Goal: Information Seeking & Learning: Learn about a topic

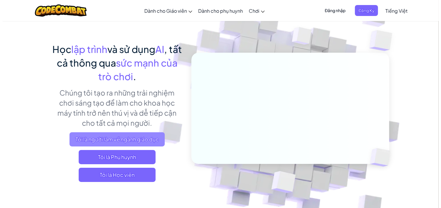
scroll to position [30, 0]
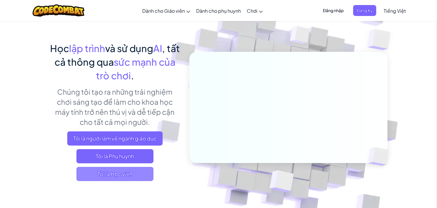
click at [135, 172] on span "Tôi là Học viên" at bounding box center [114, 174] width 77 height 14
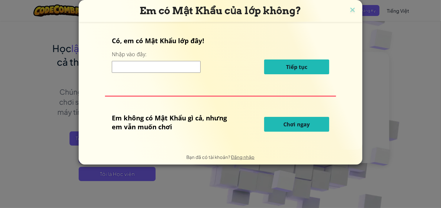
click at [288, 128] on span "Chơi ngay" at bounding box center [297, 124] width 26 height 7
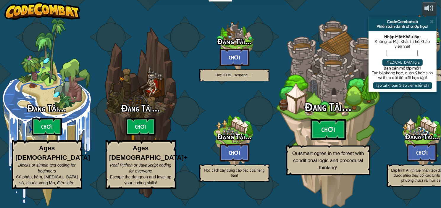
select select "vi"
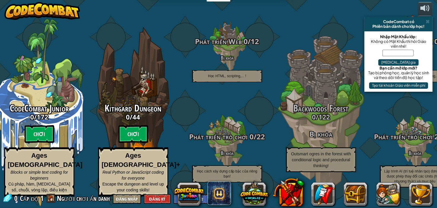
drag, startPoint x: 418, startPoint y: 39, endPoint x: 418, endPoint y: 43, distance: 3.9
click at [418, 43] on div "Không có Mật Khẩu thì hỏi Giáo viên nhé!" at bounding box center [398, 43] width 62 height 9
click at [398, 82] on button "Tạo tài khoản Giáo viên miễn phí" at bounding box center [398, 85] width 59 height 7
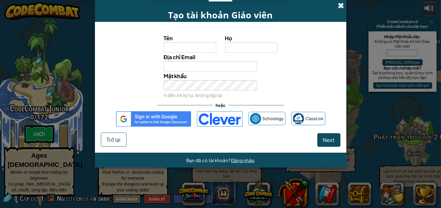
click at [338, 5] on span at bounding box center [341, 5] width 6 height 6
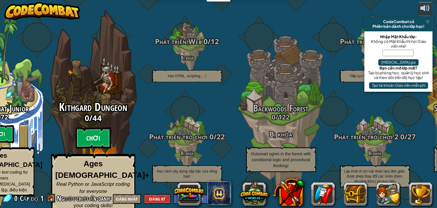
click at [89, 140] on btn "Chơi" at bounding box center [93, 138] width 36 height 21
select select "vi"
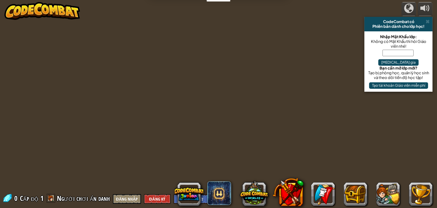
select select "vi"
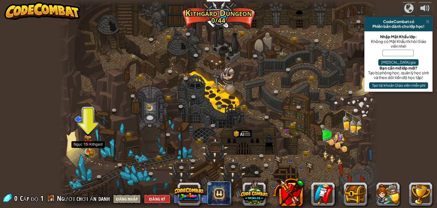
click at [91, 147] on img at bounding box center [88, 143] width 8 height 17
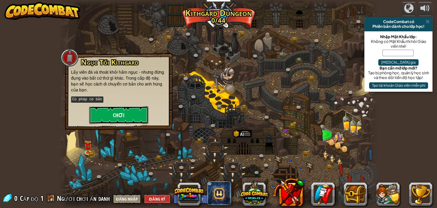
click at [133, 117] on button "Chơi" at bounding box center [118, 115] width 59 height 18
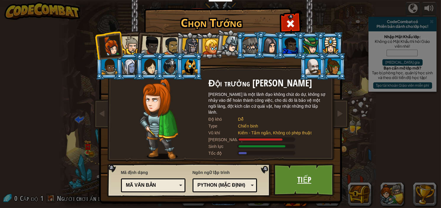
click at [296, 181] on link "Tiếp" at bounding box center [305, 180] width 62 height 33
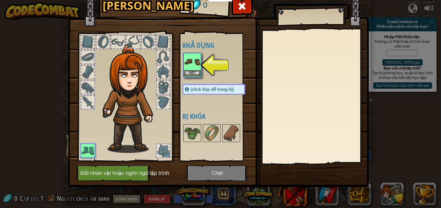
click at [194, 61] on img at bounding box center [192, 62] width 17 height 17
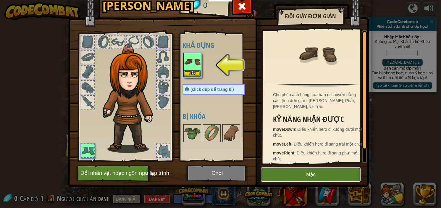
click at [322, 171] on button "Mặc" at bounding box center [311, 174] width 100 height 15
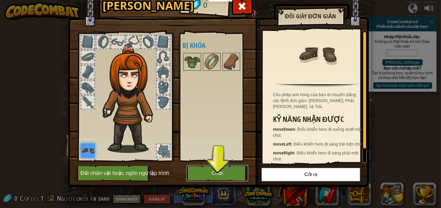
click at [225, 175] on button "Chơi" at bounding box center [218, 173] width 62 height 16
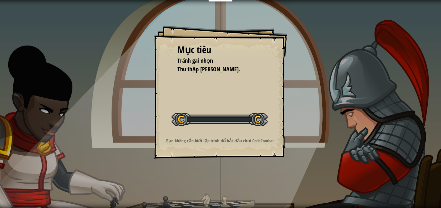
click at [225, 173] on div "Mục tiêu Tránh gai nhọn Thu thập viên ngọc. Bắt đầu màn chơi Không kết nối được…" at bounding box center [220, 104] width 441 height 208
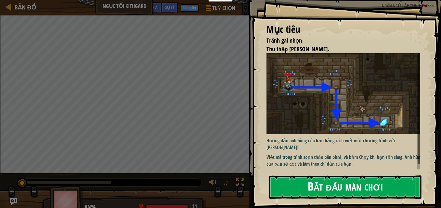
click at [339, 190] on button "Bắt đầu màn chơi" at bounding box center [345, 187] width 152 height 23
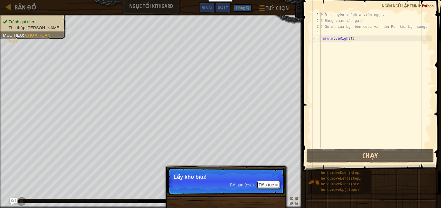
click at [265, 183] on button "Tiếp tục" at bounding box center [268, 185] width 23 height 8
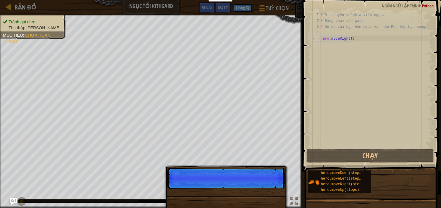
scroll to position [3, 0]
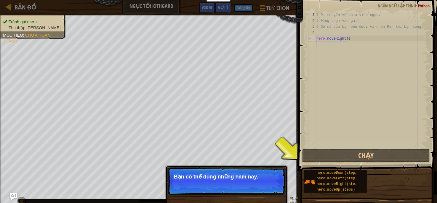
click at [352, 70] on div "# Di chuyển về phía viên ngọc. # Đừng chạm vào gai! # Gõ mã của bạn bên dưới và…" at bounding box center [371, 86] width 113 height 148
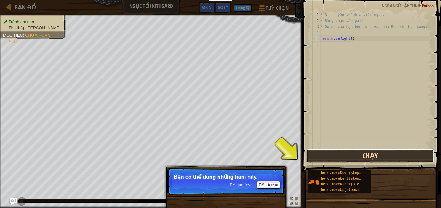
click at [317, 150] on button "Chạy" at bounding box center [371, 156] width 128 height 14
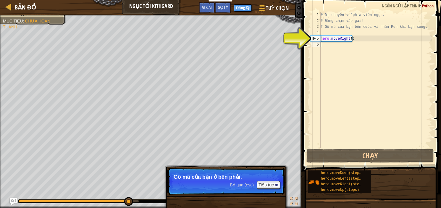
click at [341, 51] on div "# Di chuyển về phía viên ngọc. # Đừng chạm vào gai! # Gõ mã của bạn bên dưới và…" at bounding box center [376, 86] width 113 height 148
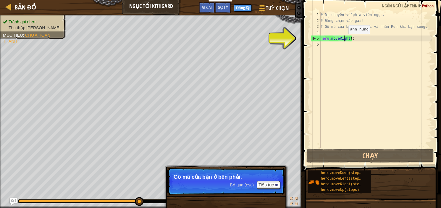
click at [343, 40] on div "# Di chuyển về phía viên ngọc. # Đừng chạm vào gai! # Gõ mã của bạn bên dưới và…" at bounding box center [376, 86] width 113 height 148
type textarea "hero.moveRight()"
click at [347, 42] on div "# Di chuyển về phía viên ngọc. # Đừng chạm vào gai! # Gõ mã của bạn bên dưới và…" at bounding box center [376, 86] width 113 height 148
click at [326, 45] on div "# Di chuyển về phía viên ngọc. # Đừng chạm vào gai! # Gõ mã của bạn bên dưới và…" at bounding box center [376, 86] width 113 height 148
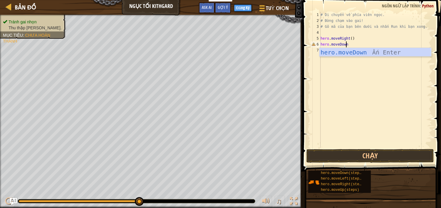
scroll to position [3, 2]
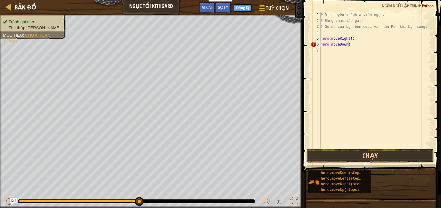
type textarea "hero.moveDown()"
click at [339, 67] on div "# Di chuyển về phía viên ngọc. # Đừng chạm vào gai! # Gõ mã của bạn bên dưới và…" at bounding box center [376, 86] width 113 height 148
click at [377, 154] on button "Chạy" at bounding box center [371, 156] width 128 height 14
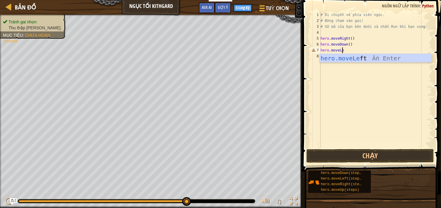
scroll to position [3, 1]
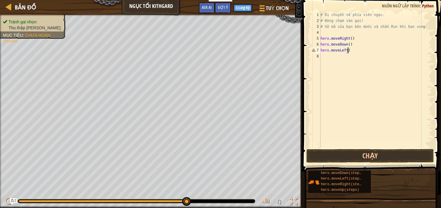
type textarea "hero.moveLeft()"
click at [359, 155] on button "Chạy" at bounding box center [371, 156] width 128 height 14
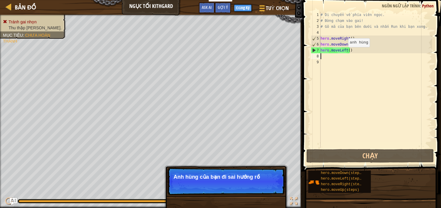
click at [343, 53] on div "# Di chuyển về phía viên ngọc. # Đừng chạm vào gai! # Gõ mã của bạn bên dưới và…" at bounding box center [376, 86] width 113 height 148
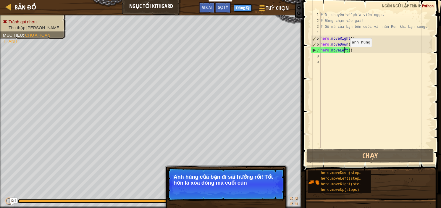
click at [345, 53] on div "# Di chuyển về phía viên ngọc. # Đừng chạm vào gai! # Gõ mã của bạn bên dưới và…" at bounding box center [376, 86] width 113 height 148
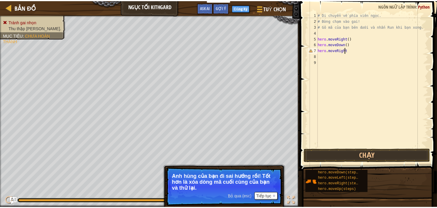
scroll to position [3, 2]
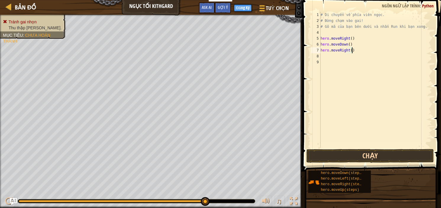
type textarea "hero.moveRight()"
click at [401, 152] on button "Chạy" at bounding box center [371, 156] width 128 height 14
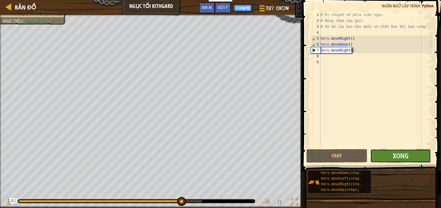
click at [388, 153] on button "Xong" at bounding box center [401, 156] width 61 height 14
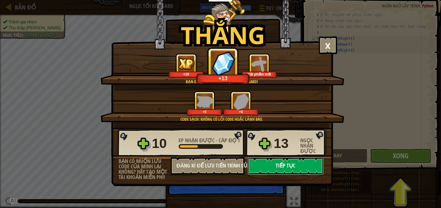
click at [280, 166] on button "Tiếp tục" at bounding box center [286, 166] width 76 height 18
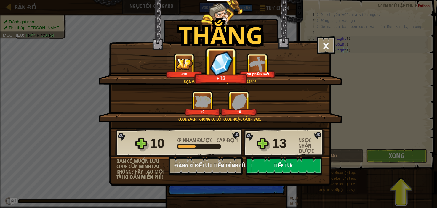
select select "vi"
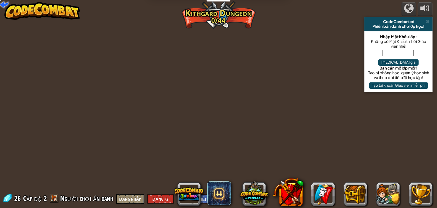
select select "vi"
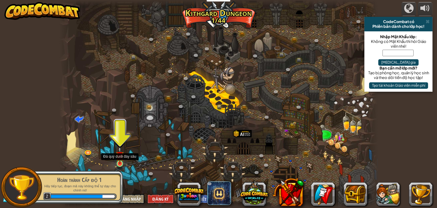
click at [118, 160] on img at bounding box center [120, 156] width 8 height 18
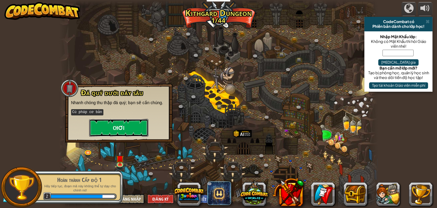
click at [133, 130] on button "Chơi" at bounding box center [118, 128] width 59 height 18
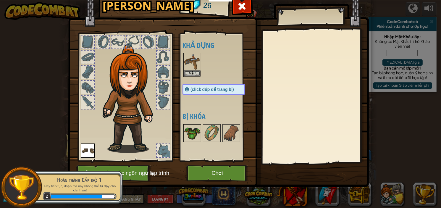
click at [190, 133] on img at bounding box center [192, 133] width 17 height 17
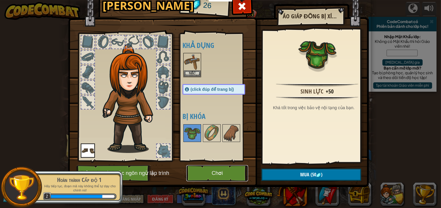
click at [227, 167] on button "Chơi" at bounding box center [218, 173] width 62 height 16
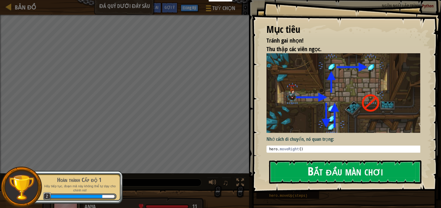
click at [326, 170] on button "Bắt đầu màn chơi" at bounding box center [345, 171] width 152 height 23
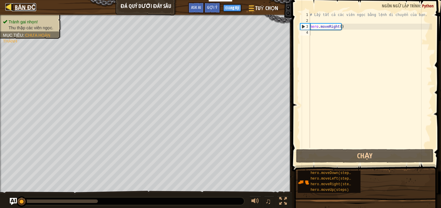
click at [14, 9] on link "Bản đồ" at bounding box center [24, 7] width 24 height 8
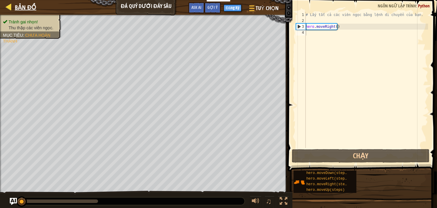
select select "vi"
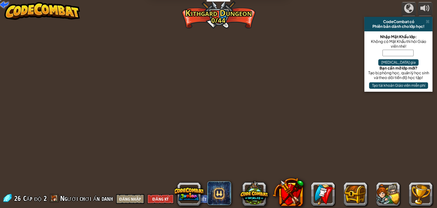
select select "vi"
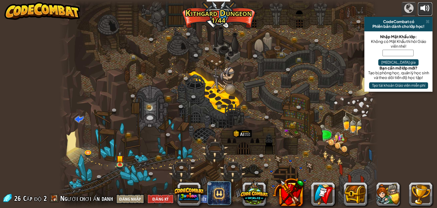
click at [430, 10] on button at bounding box center [424, 9] width 15 height 14
click at [424, 4] on div at bounding box center [424, 8] width 9 height 9
click at [425, 6] on div at bounding box center [424, 8] width 9 height 9
click at [419, 10] on button at bounding box center [424, 9] width 15 height 14
